Goal: Task Accomplishment & Management: Manage account settings

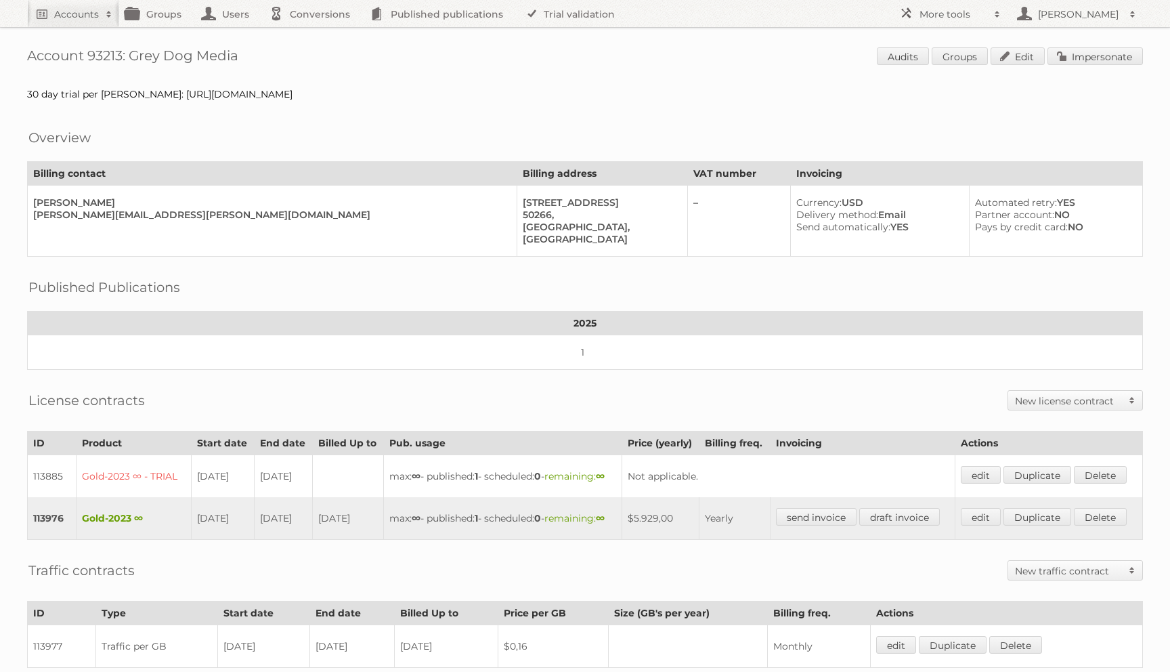
scroll to position [261, 0]
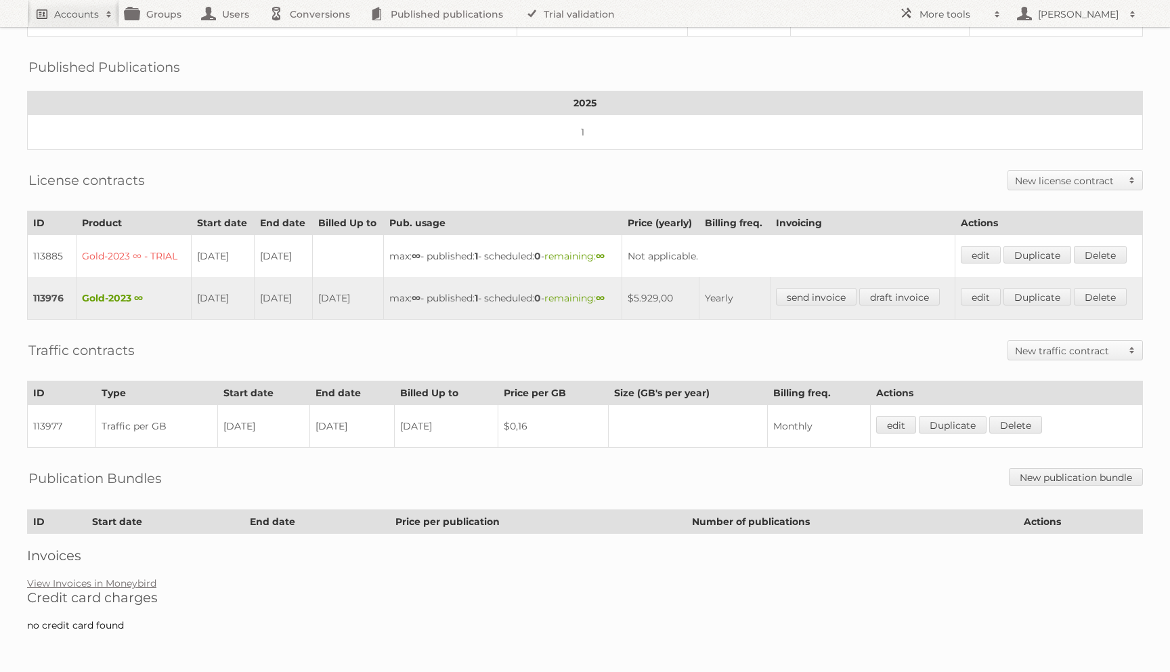
click at [61, 13] on h2 "Accounts" at bounding box center [76, 14] width 45 height 14
type input"] "blokker"
click at [312, 35] on input "Search" at bounding box center [322, 45] width 20 height 20
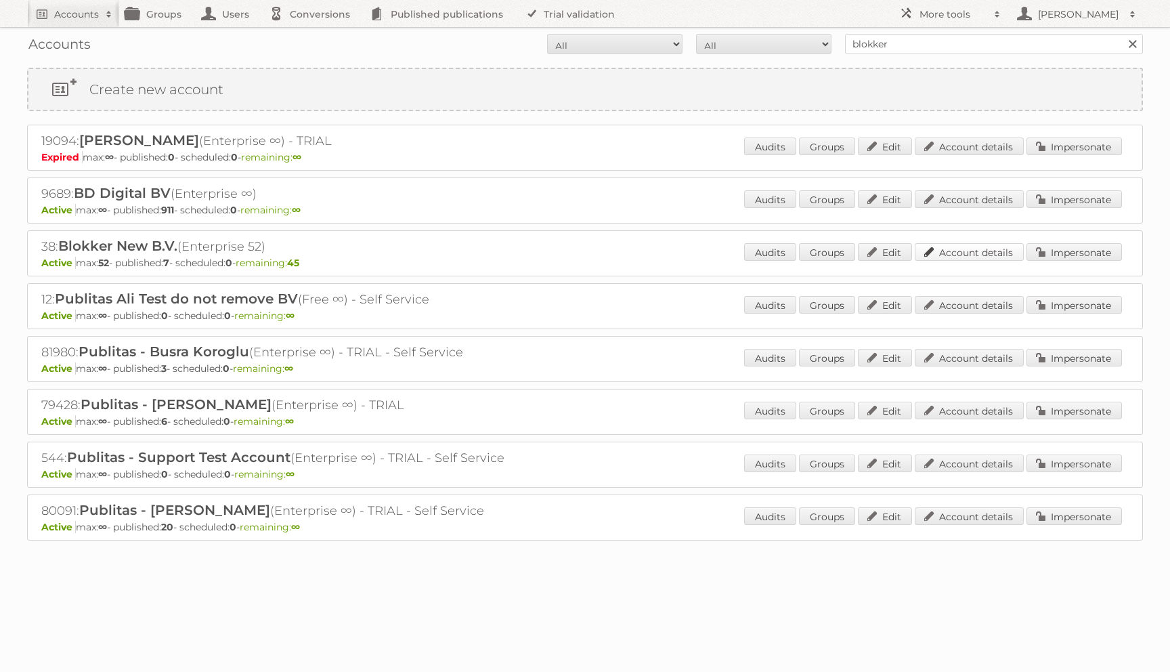
click at [972, 255] on link "Account details" at bounding box center [969, 252] width 109 height 18
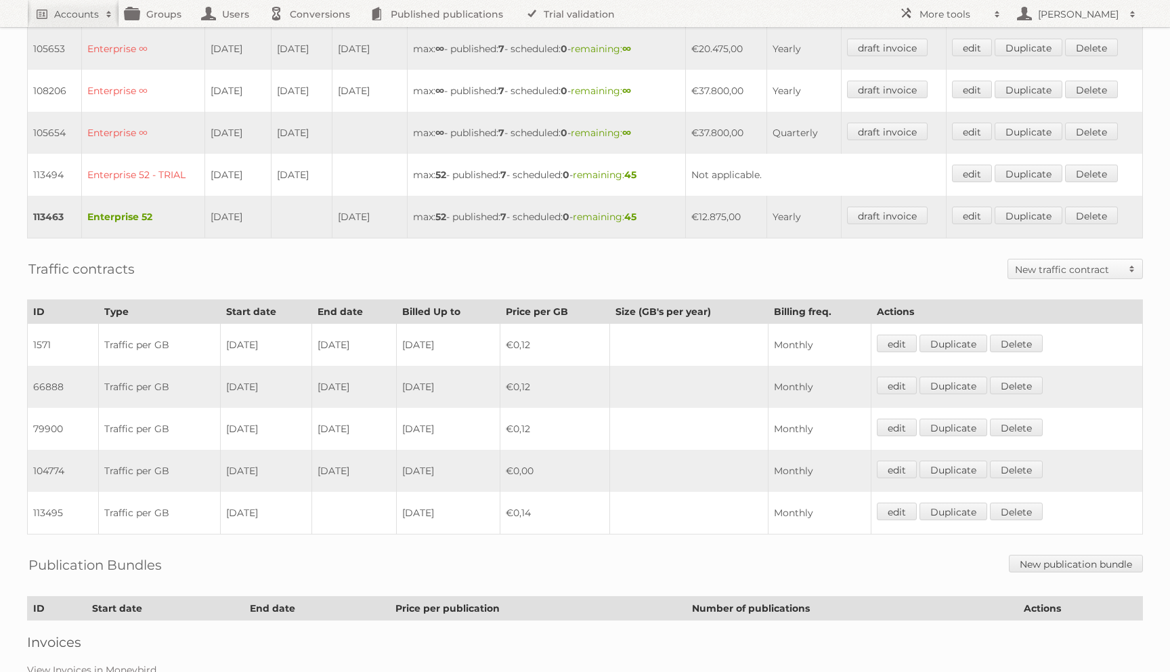
scroll to position [563, 0]
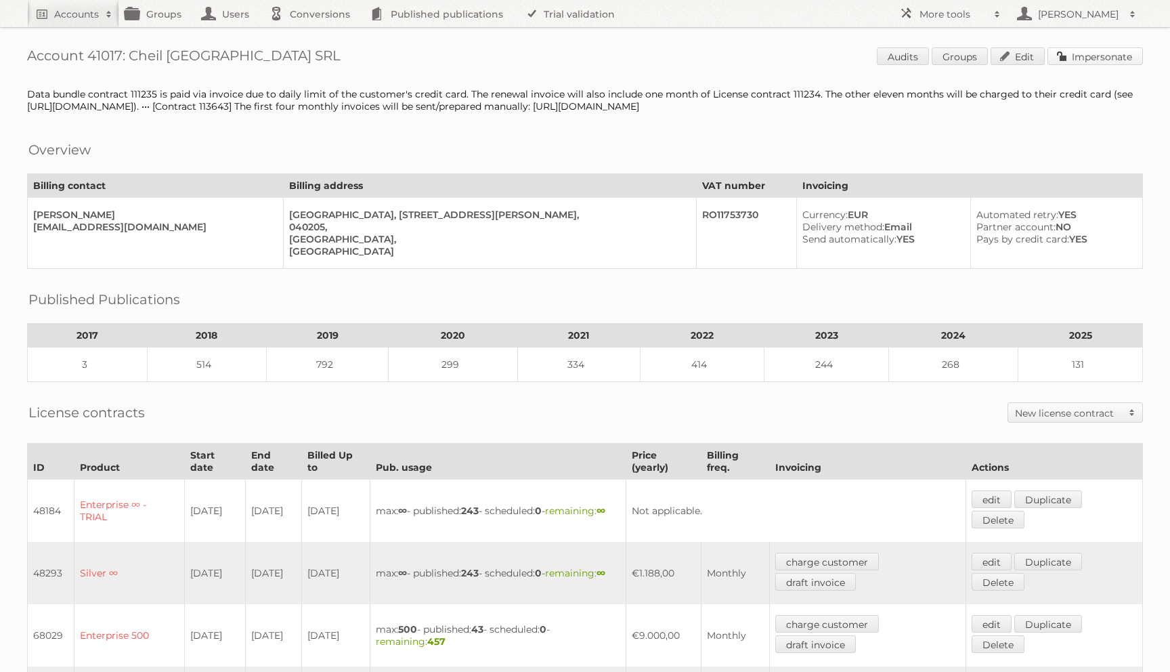
click at [1092, 58] on link "Impersonate" at bounding box center [1095, 56] width 95 height 18
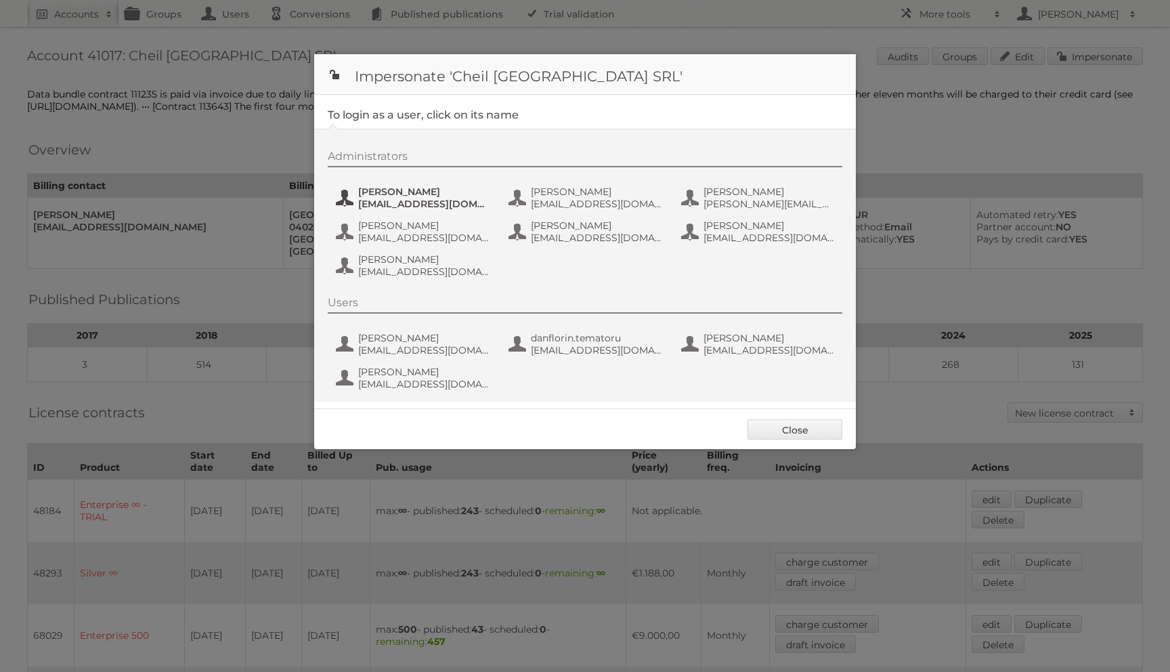
click at [431, 203] on span "andrea_damian@supeco.ro" at bounding box center [423, 204] width 131 height 12
